Goal: Check status

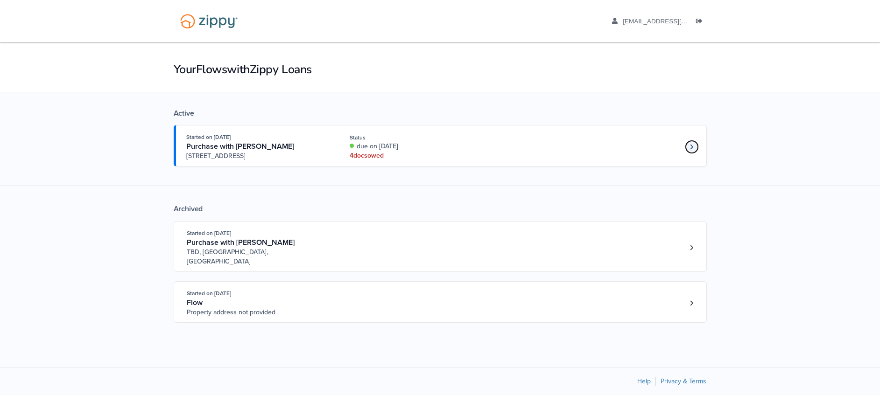
click at [687, 146] on link "Loan number 4226675" at bounding box center [691, 147] width 14 height 14
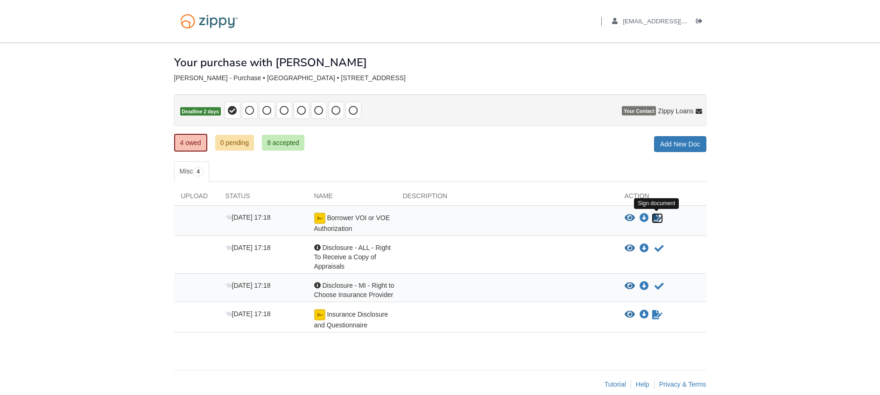
click at [655, 218] on icon "Sign Form" at bounding box center [657, 218] width 10 height 9
click at [659, 247] on icon "Acknowledge receipt of document" at bounding box center [658, 248] width 9 height 9
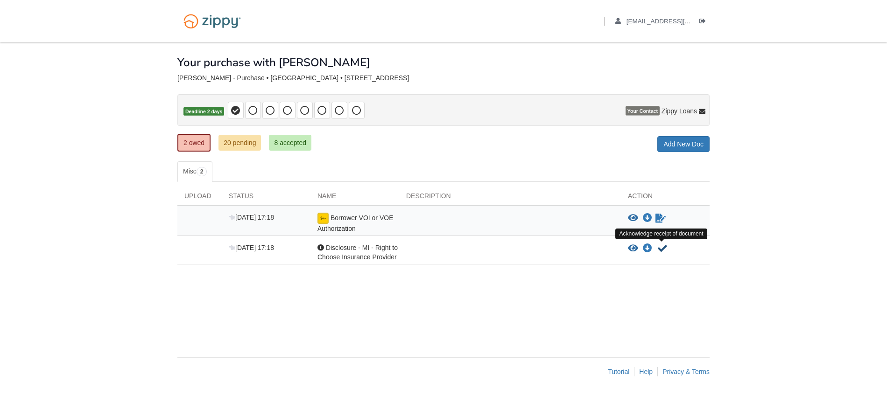
click at [661, 250] on icon "Acknowledge receipt of document" at bounding box center [661, 248] width 9 height 9
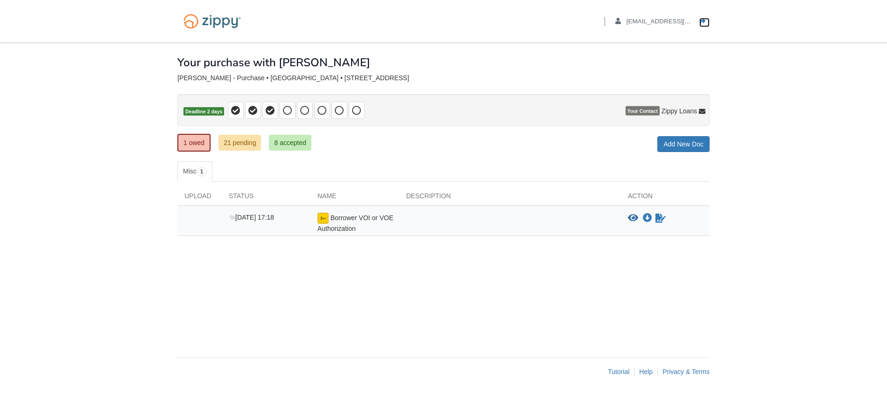
click at [704, 21] on icon "Log out" at bounding box center [702, 21] width 7 height 7
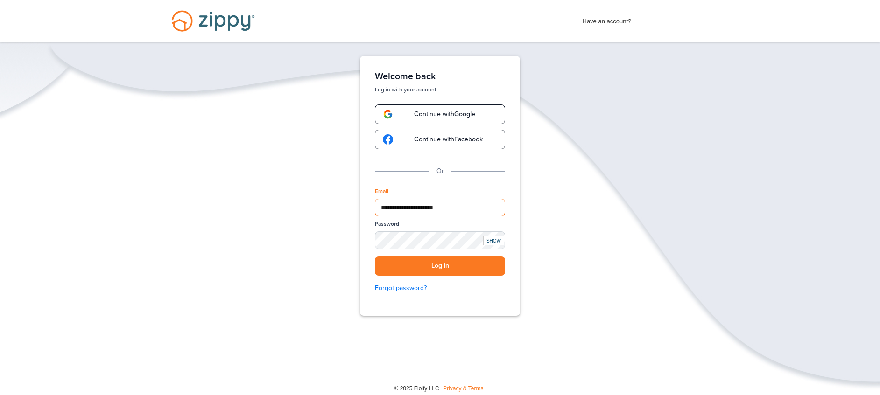
click at [384, 207] on input "**********" at bounding box center [440, 208] width 130 height 18
click at [384, 208] on input "**********" at bounding box center [440, 208] width 130 height 18
type input "**********"
click at [426, 265] on button "Log in" at bounding box center [440, 266] width 130 height 19
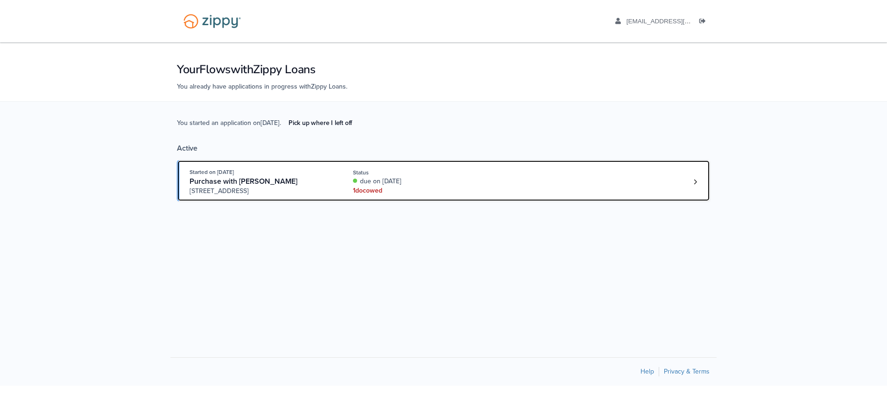
click at [452, 175] on div "Status" at bounding box center [415, 172] width 125 height 8
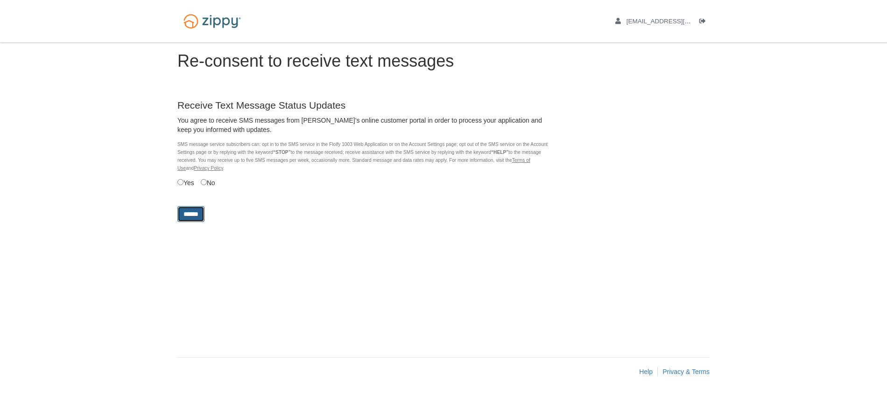
click at [197, 212] on input "******" at bounding box center [190, 214] width 27 height 16
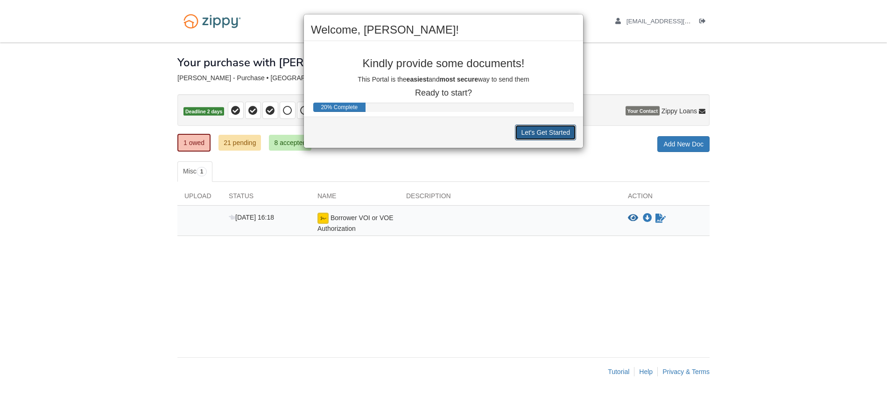
click at [540, 132] on button "Let's Get Started" at bounding box center [545, 133] width 61 height 16
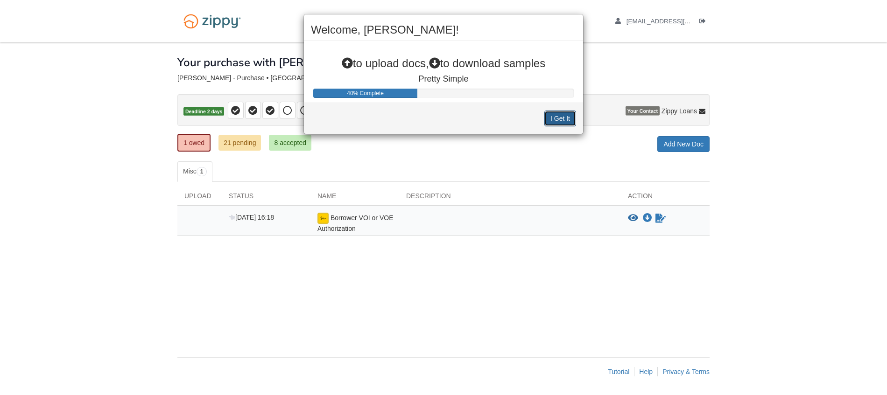
click at [563, 116] on button "I Get It" at bounding box center [560, 119] width 32 height 16
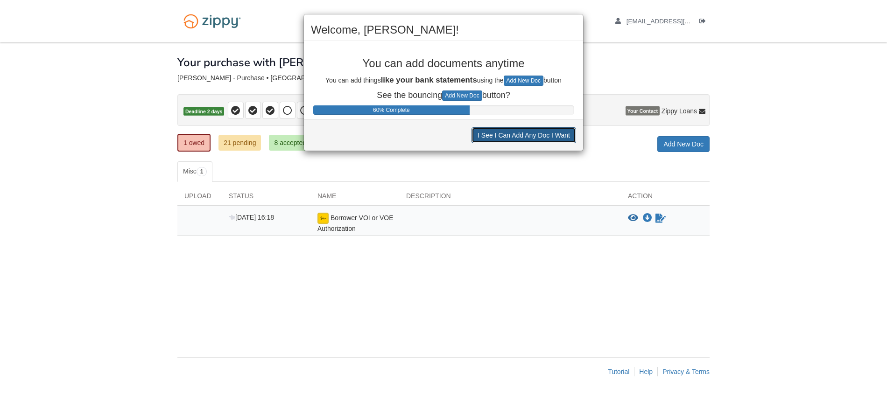
click at [538, 141] on button "I See I Can Add Any Doc I Want" at bounding box center [523, 135] width 105 height 16
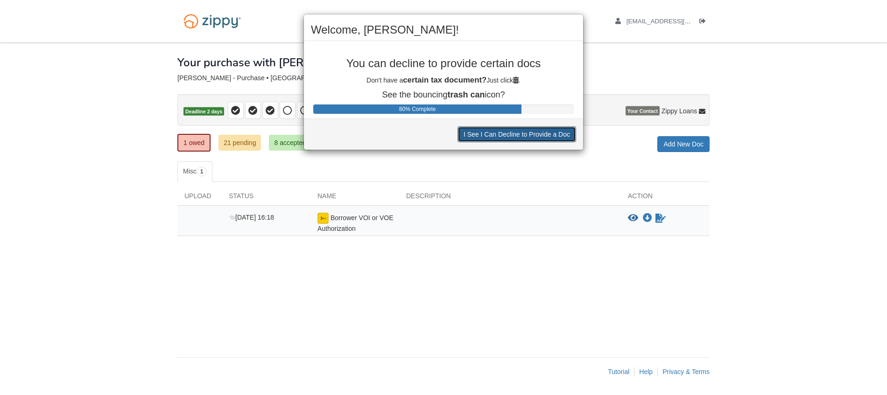
click at [519, 136] on button "I See I Can Decline to Provide a Doc" at bounding box center [516, 134] width 119 height 16
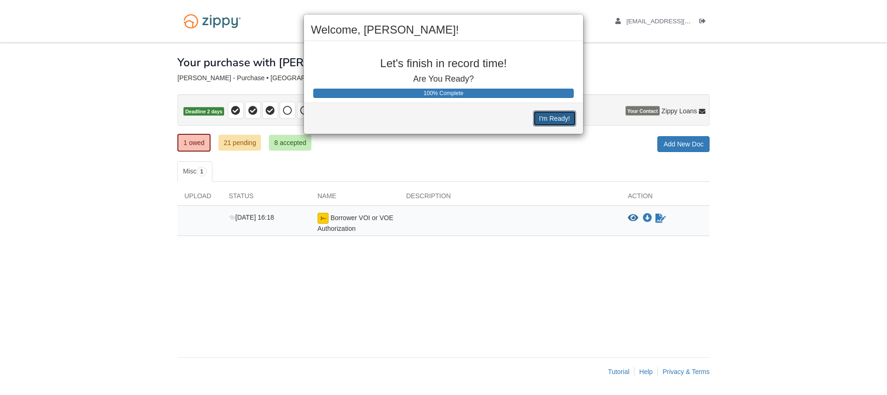
click at [557, 120] on button "I'm Ready!" at bounding box center [554, 119] width 43 height 16
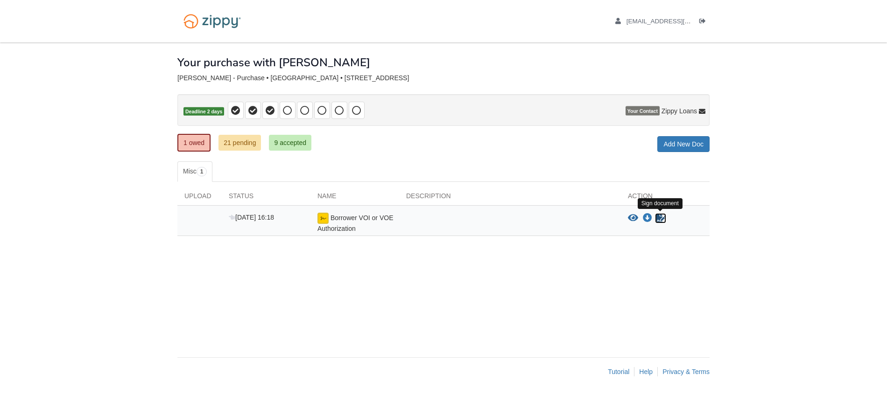
click at [663, 217] on icon "Sign Form" at bounding box center [660, 218] width 10 height 9
click at [648, 217] on icon "Download Borrower VOI or VOE Authorization" at bounding box center [646, 218] width 9 height 9
click at [633, 218] on icon "View Borrower VOI or VOE Authorization" at bounding box center [633, 218] width 10 height 9
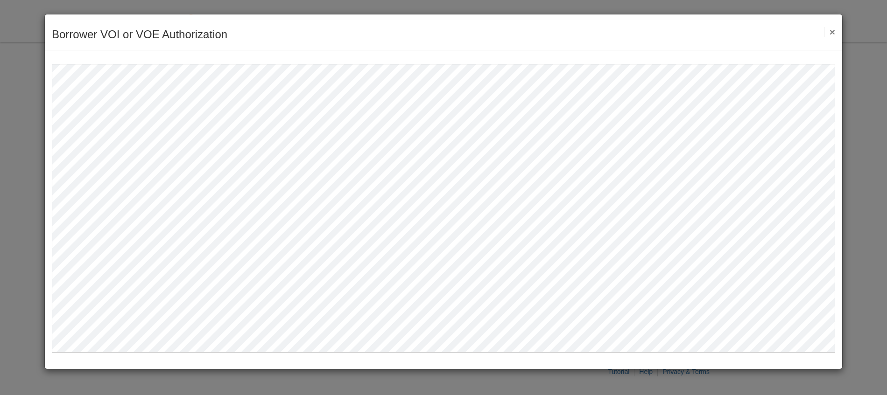
click at [831, 32] on button "×" at bounding box center [829, 32] width 11 height 10
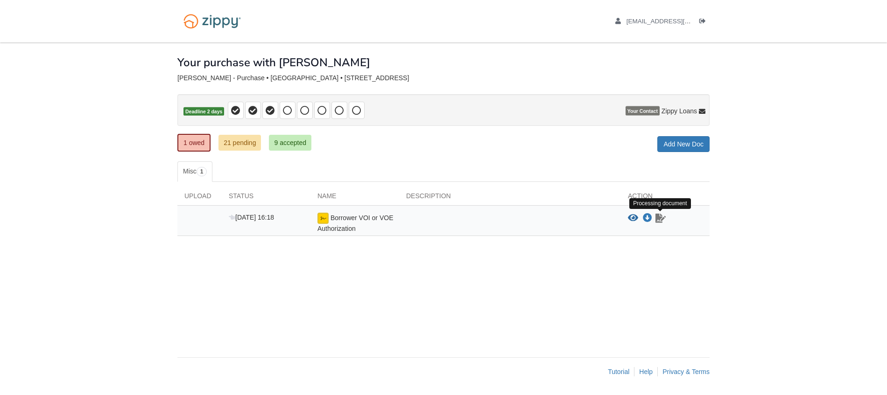
click at [660, 216] on icon "Waiting for your co-borrower to e-sign" at bounding box center [660, 218] width 10 height 9
click at [323, 221] on img at bounding box center [322, 218] width 11 height 11
click at [649, 216] on icon "Download Borrower VOI or VOE Authorization" at bounding box center [646, 218] width 9 height 9
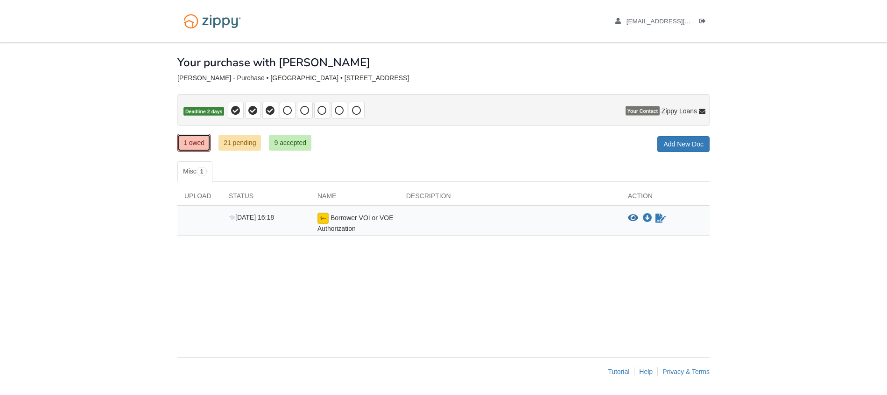
click at [196, 139] on link "1 owed" at bounding box center [193, 143] width 33 height 18
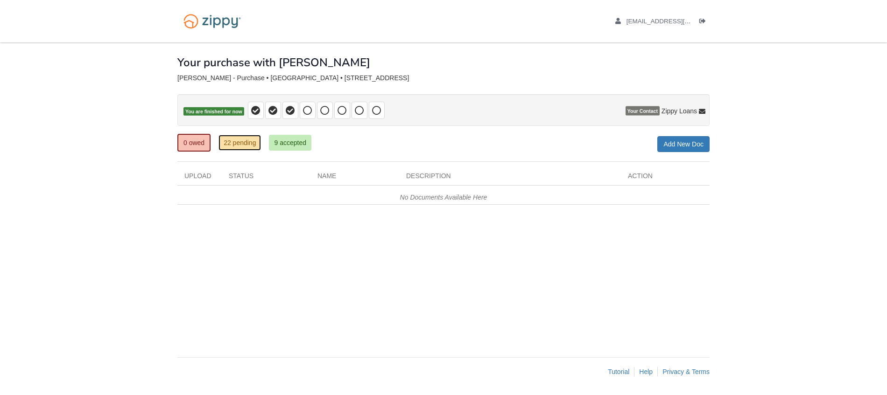
click at [242, 144] on link "22 pending" at bounding box center [239, 143] width 42 height 16
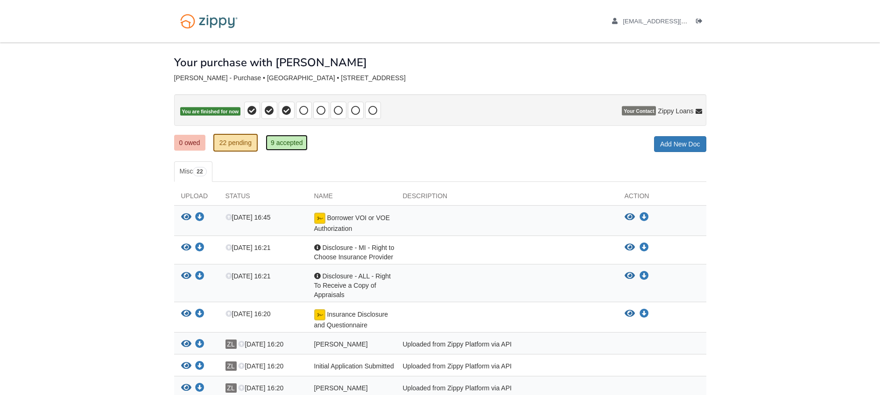
click at [273, 137] on link "9 accepted" at bounding box center [286, 143] width 42 height 16
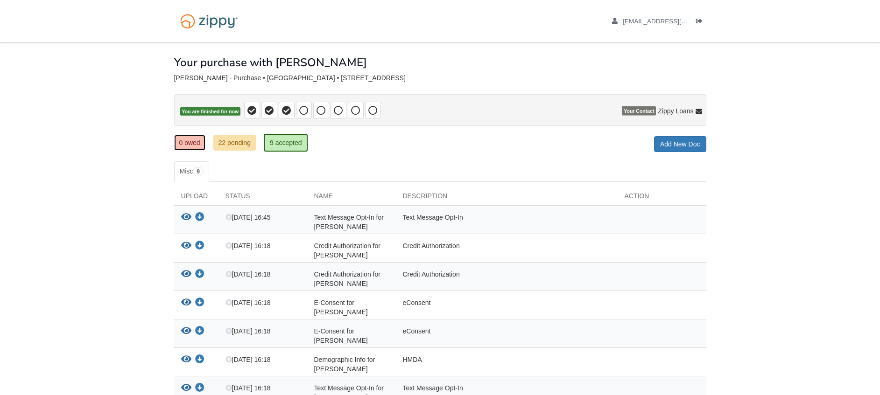
click at [187, 141] on link "0 owed" at bounding box center [189, 143] width 31 height 16
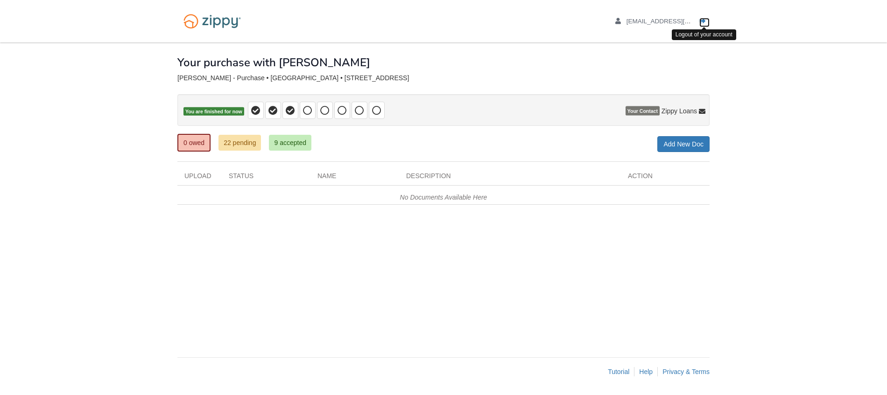
click at [702, 21] on icon "Log out" at bounding box center [702, 21] width 7 height 7
